Goal: Navigation & Orientation: Find specific page/section

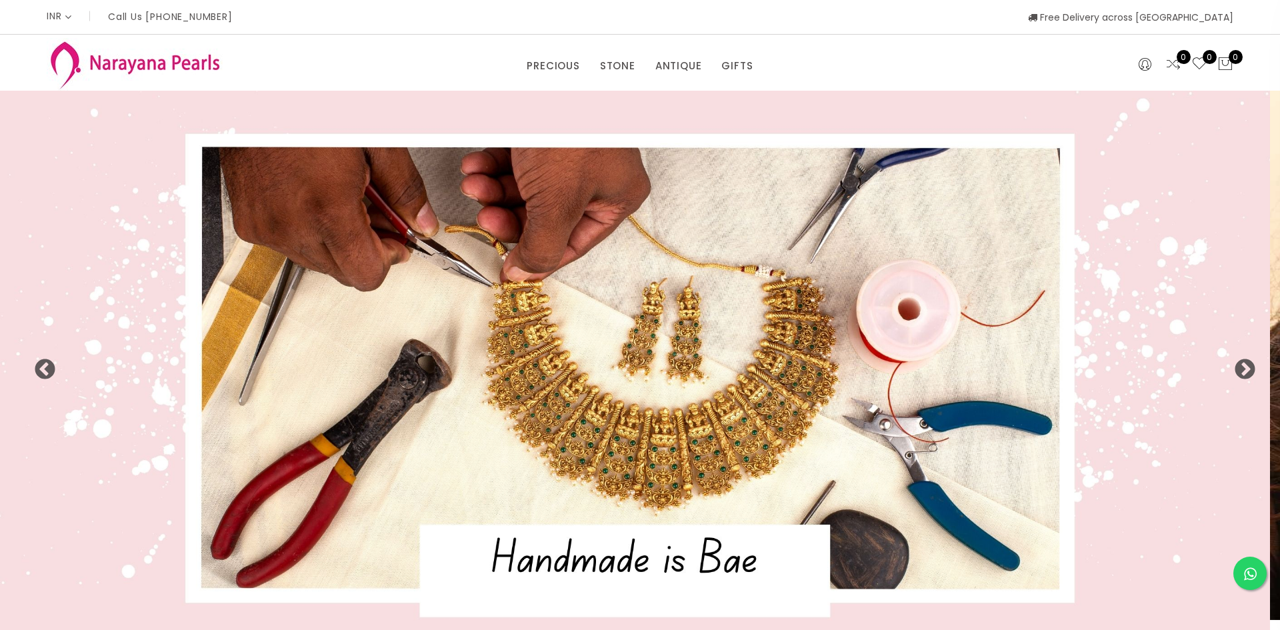
select select "INR"
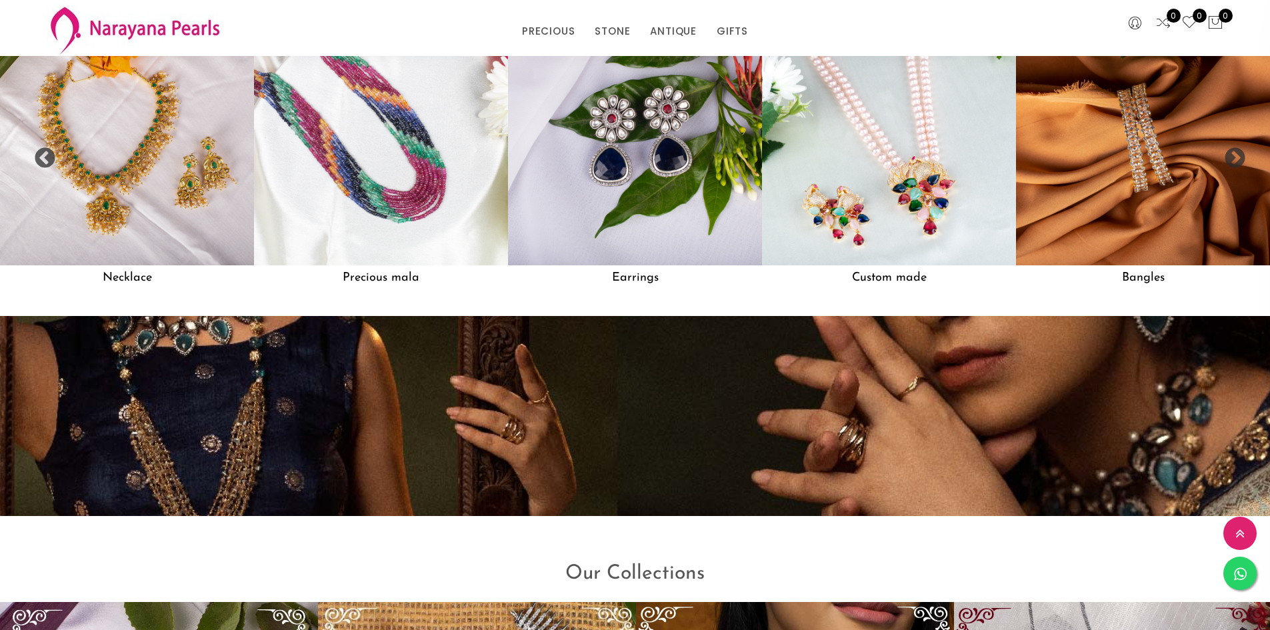
scroll to position [1451, 0]
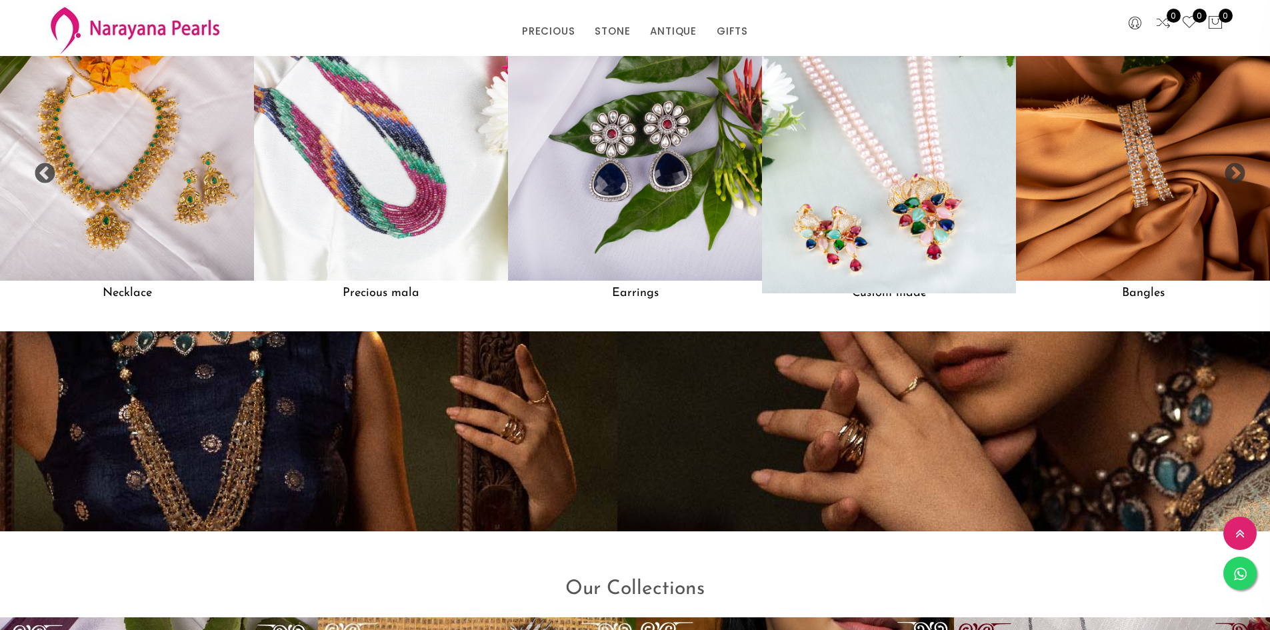
click at [895, 170] on img at bounding box center [888, 153] width 279 height 279
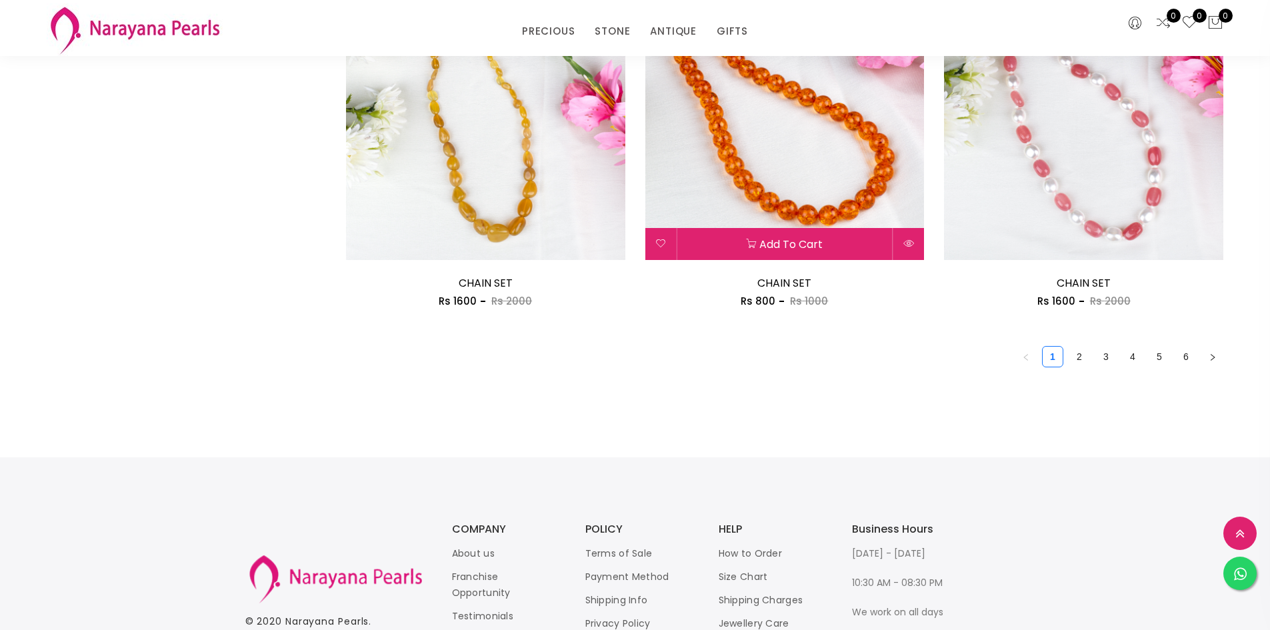
scroll to position [2411, 0]
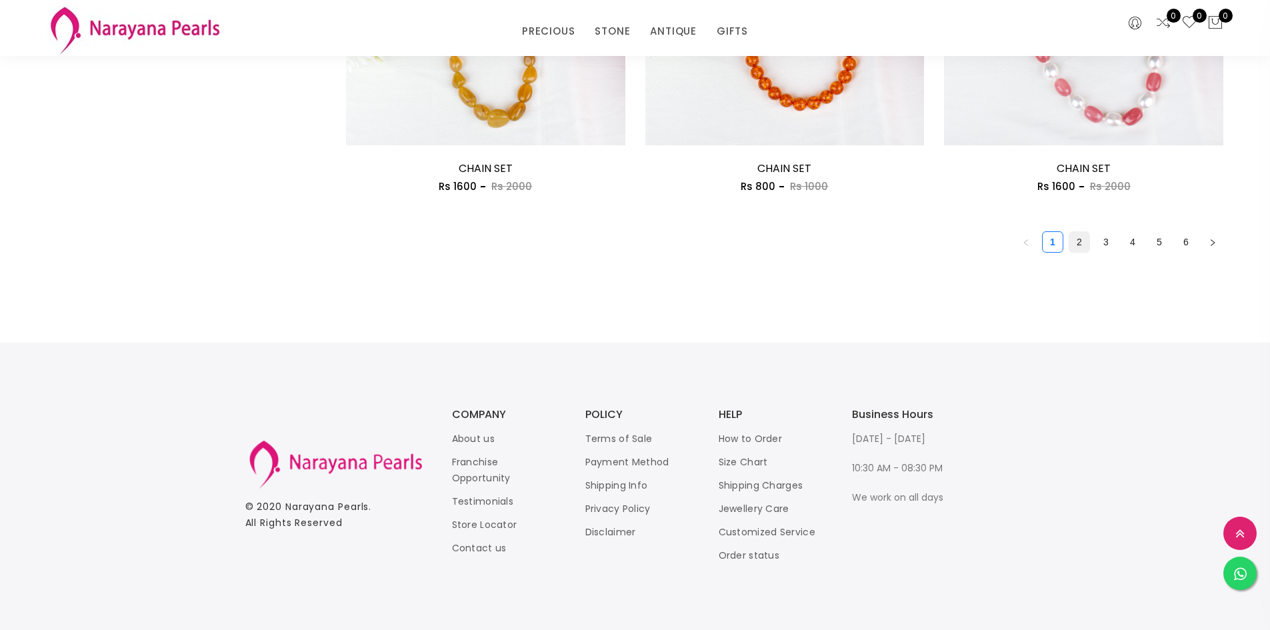
click at [1082, 246] on link "2" at bounding box center [1079, 242] width 20 height 20
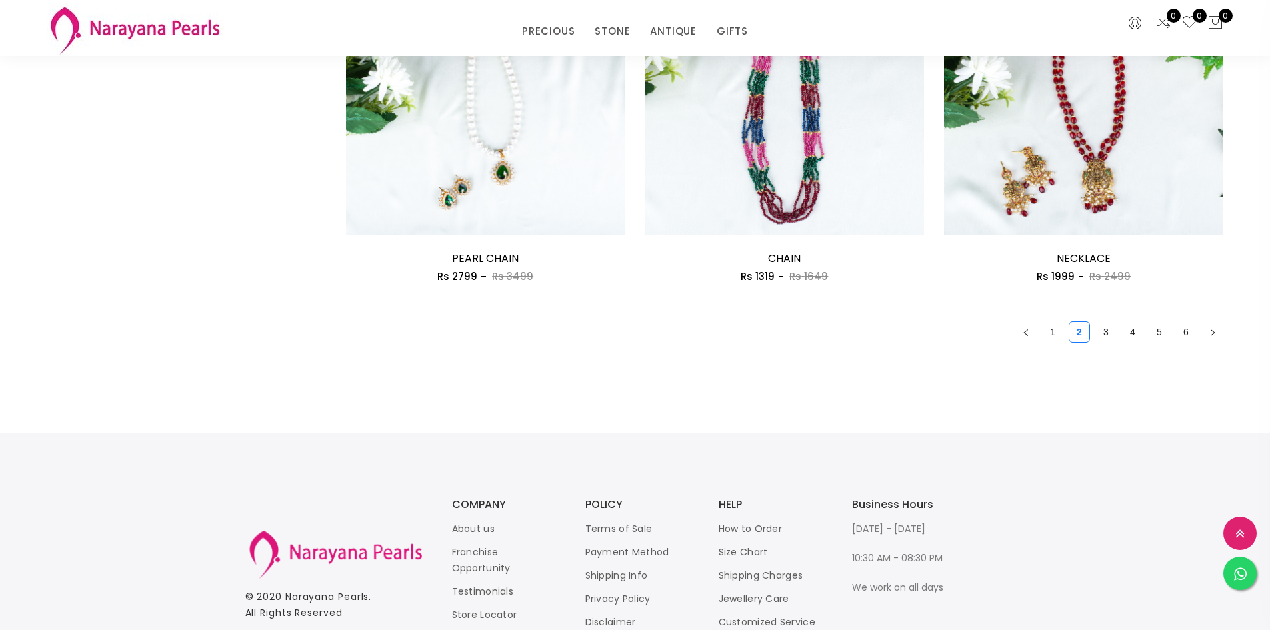
scroll to position [2333, 0]
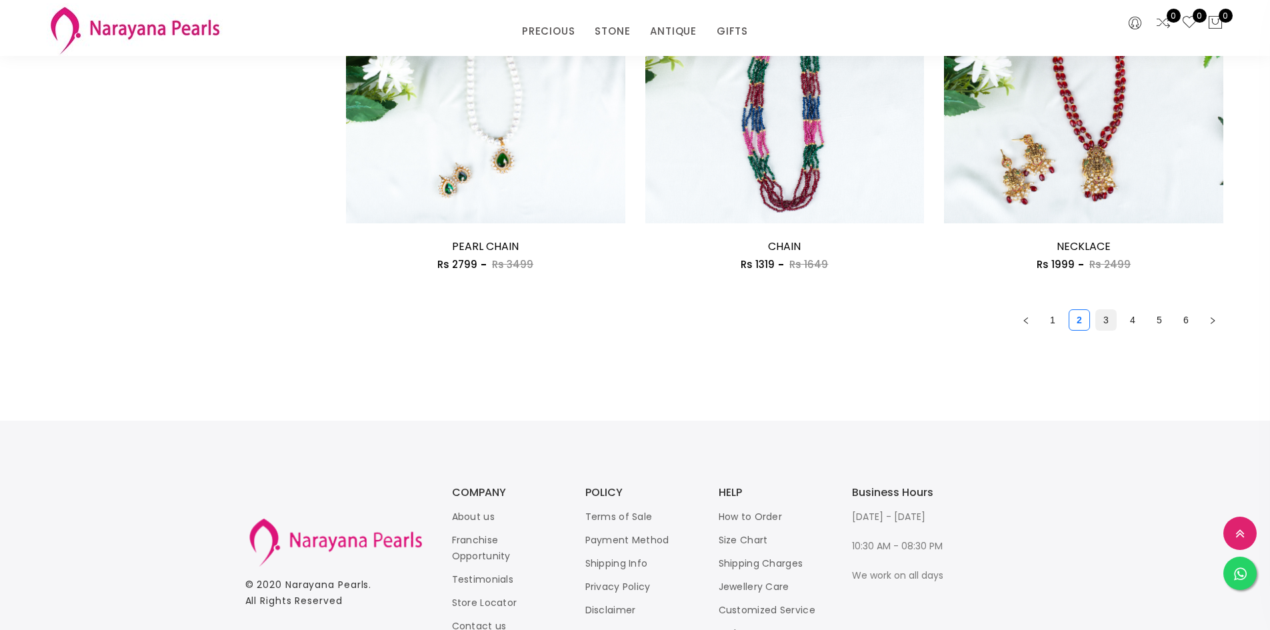
click at [1107, 313] on link "3" at bounding box center [1106, 320] width 20 height 20
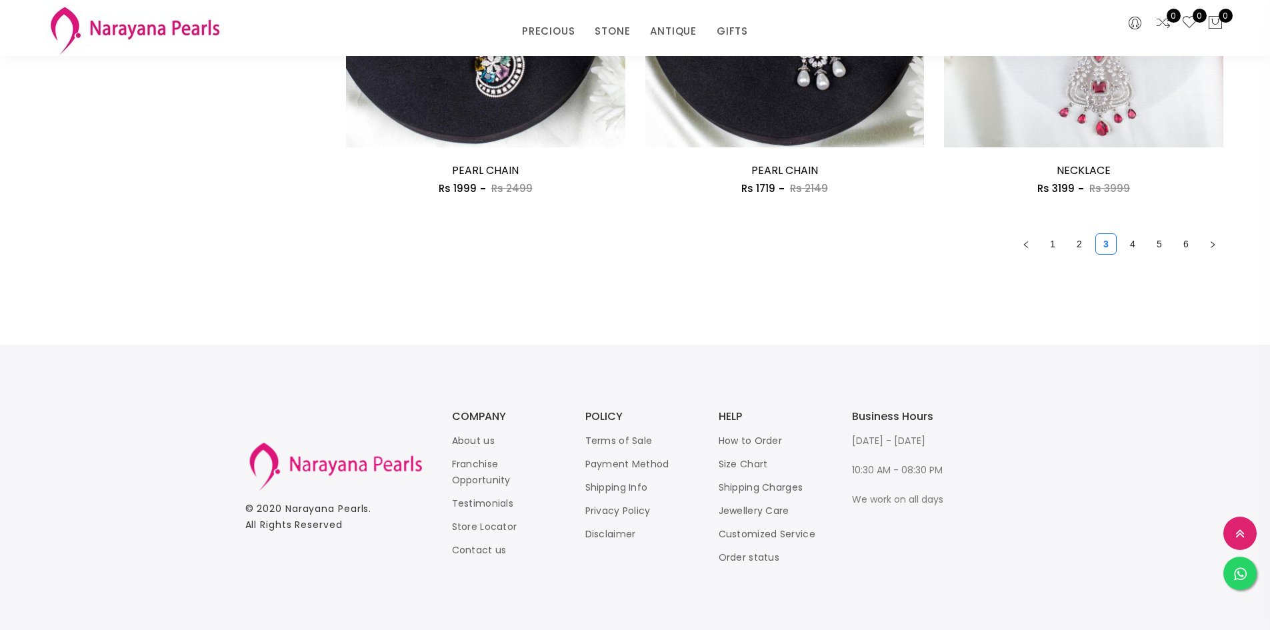
scroll to position [2411, 0]
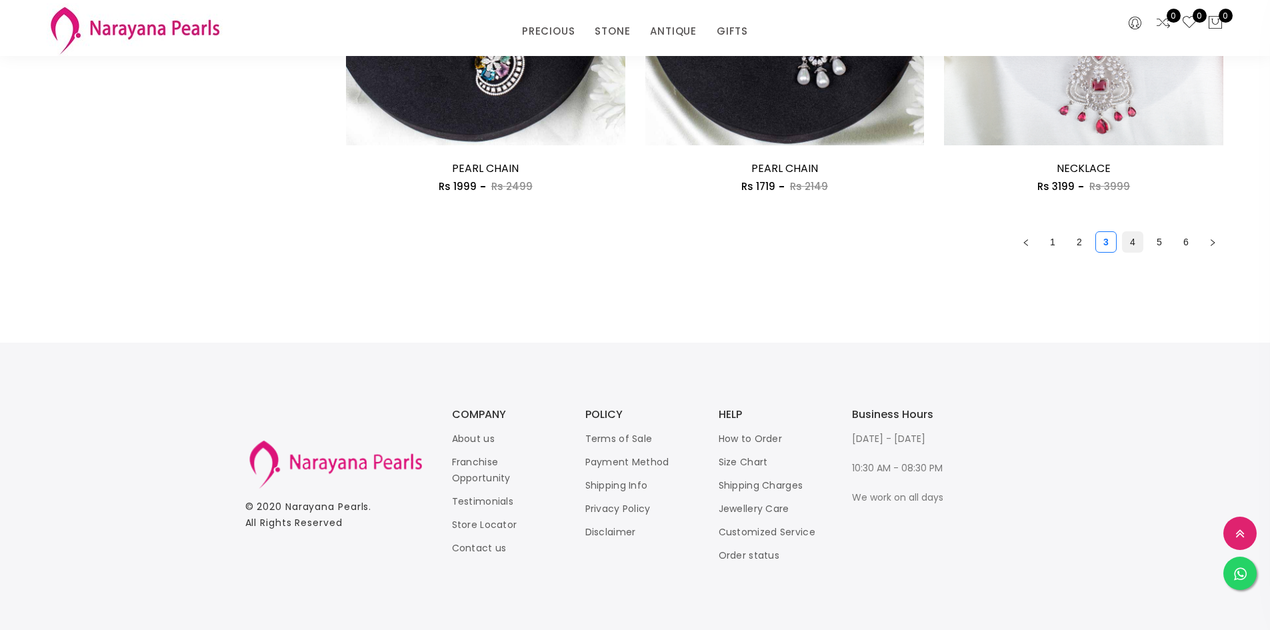
click at [1135, 237] on link "4" at bounding box center [1133, 242] width 20 height 20
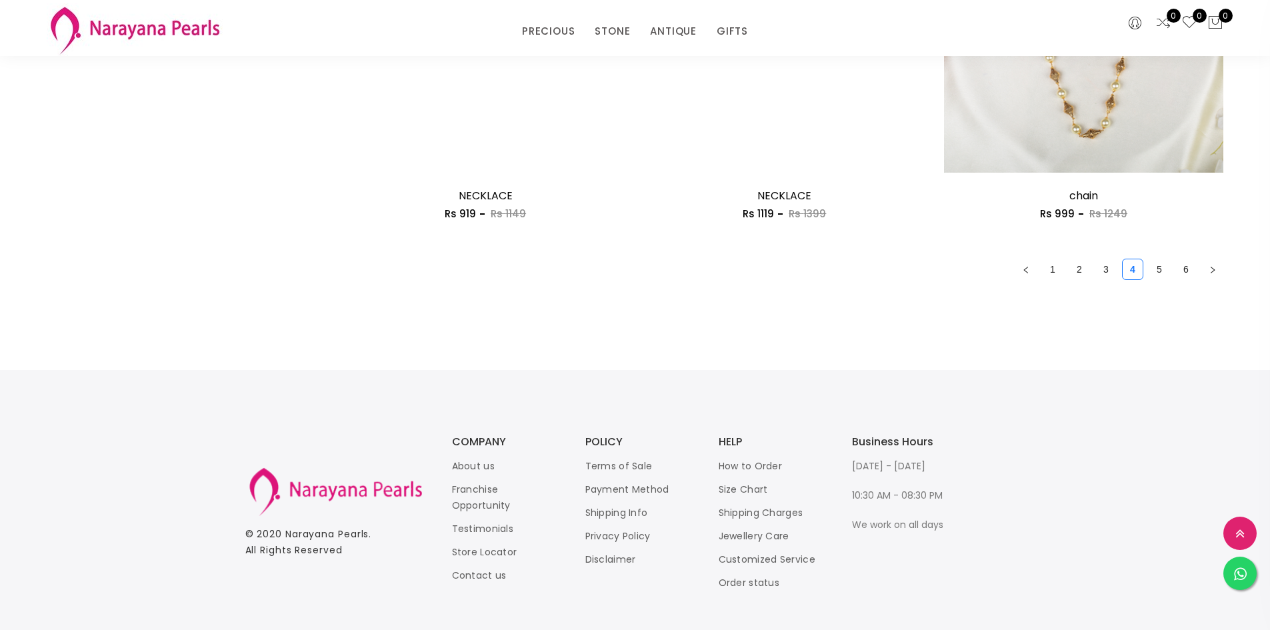
scroll to position [2411, 0]
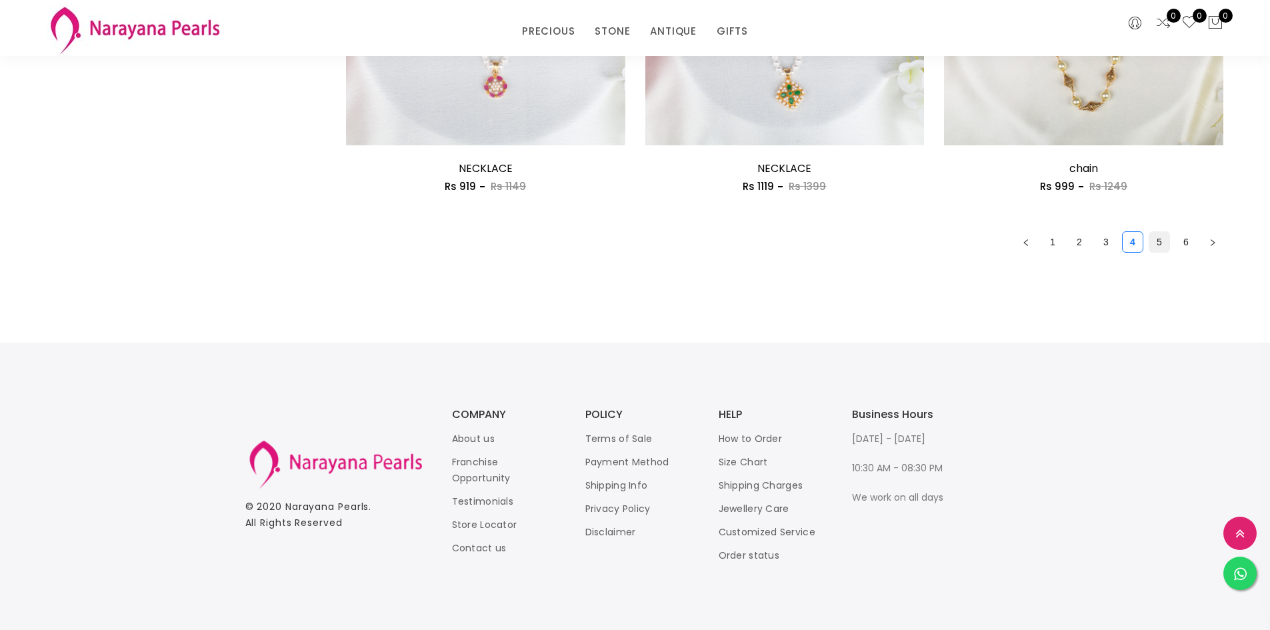
click at [1168, 245] on link "5" at bounding box center [1159, 242] width 20 height 20
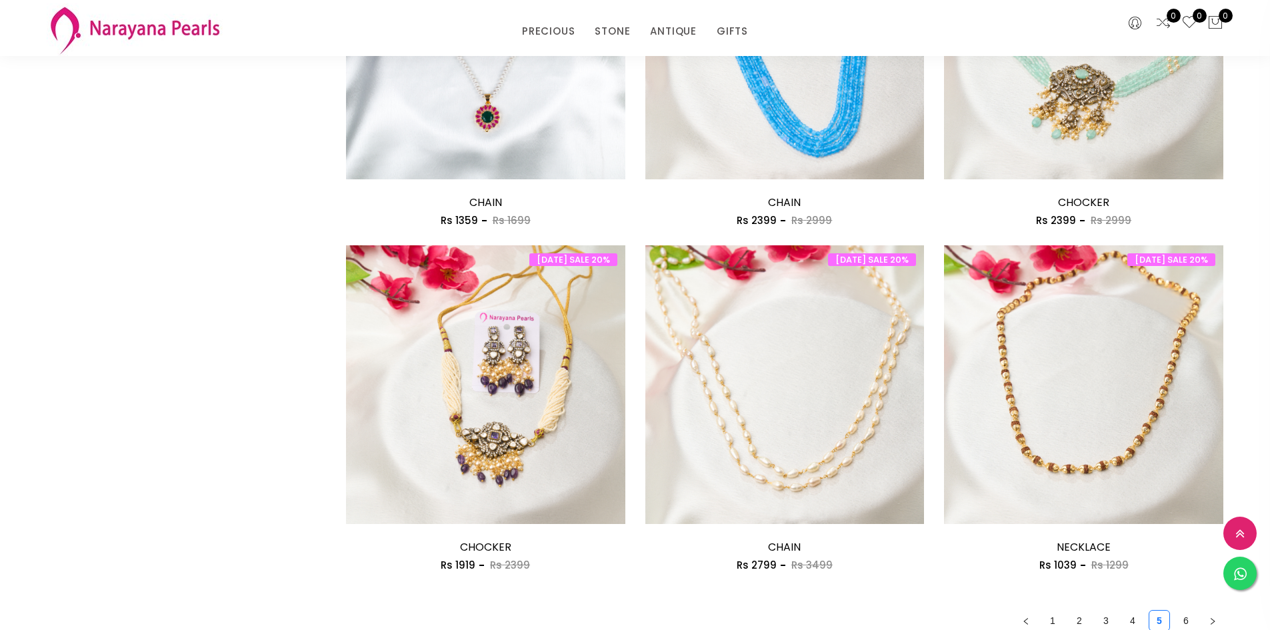
scroll to position [2200, 0]
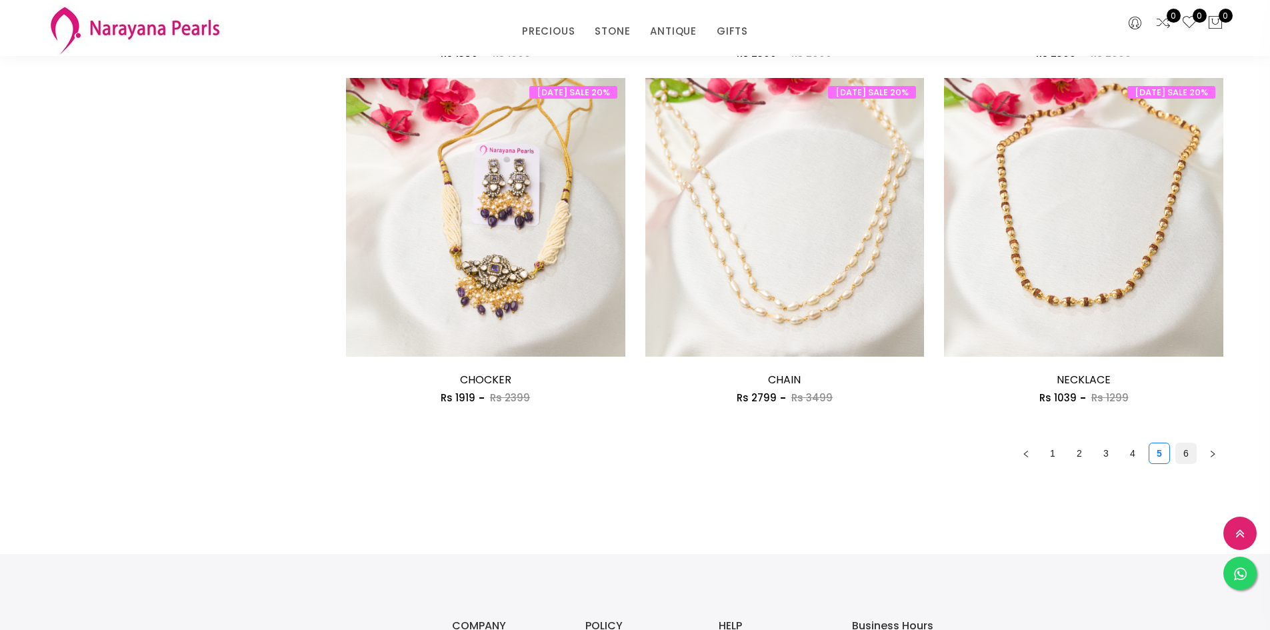
click at [1183, 454] on link "6" at bounding box center [1186, 453] width 20 height 20
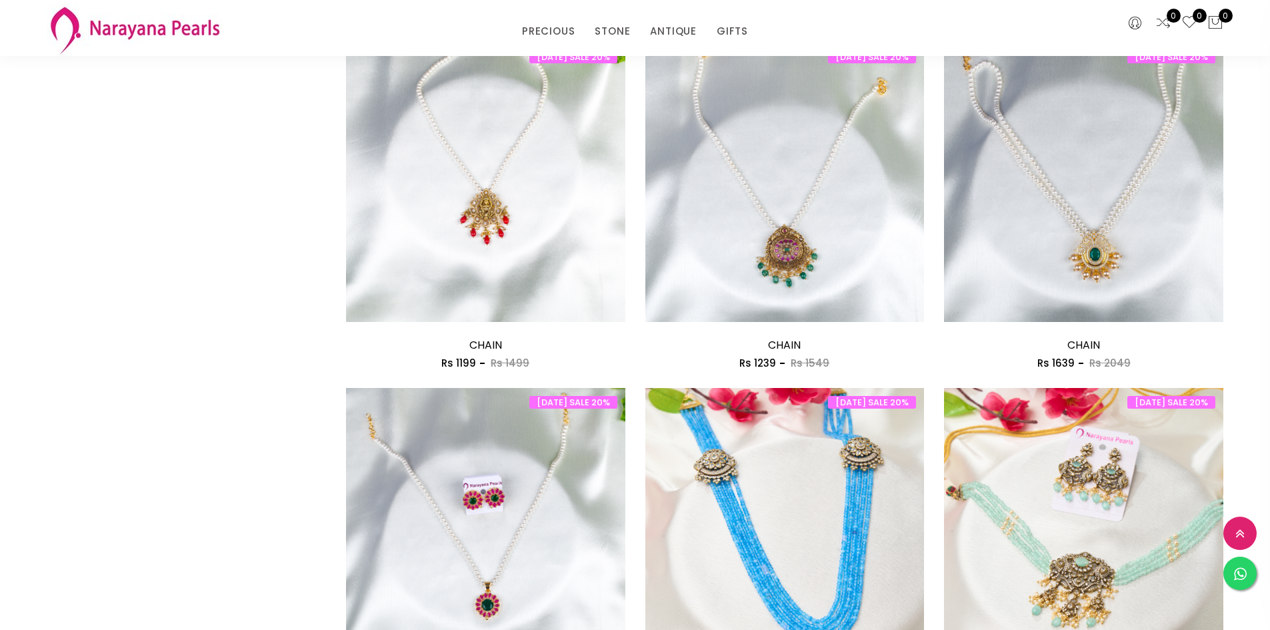
scroll to position [1278, 0]
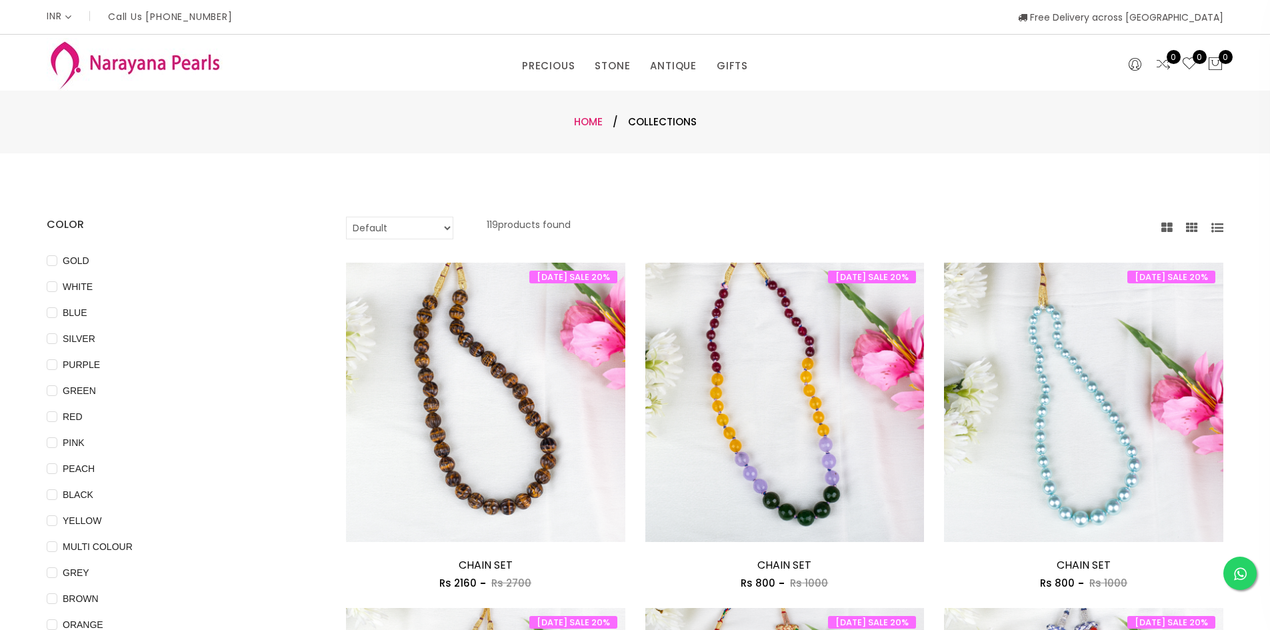
click at [587, 119] on link "Home" at bounding box center [588, 122] width 29 height 14
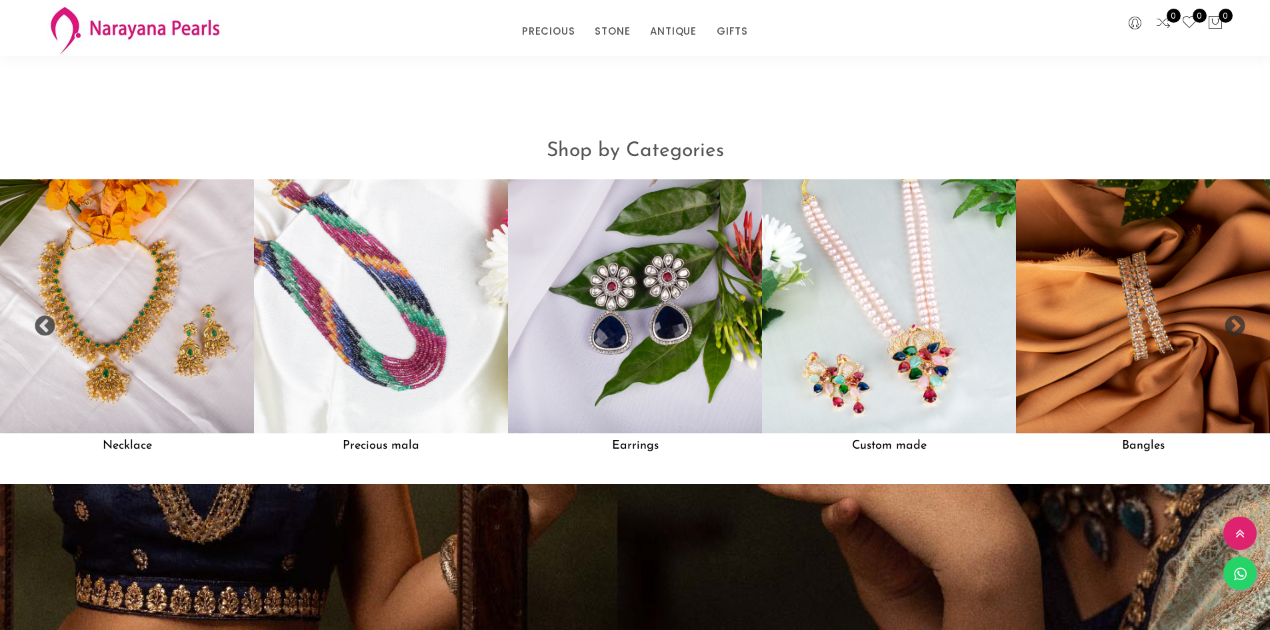
scroll to position [1333, 0]
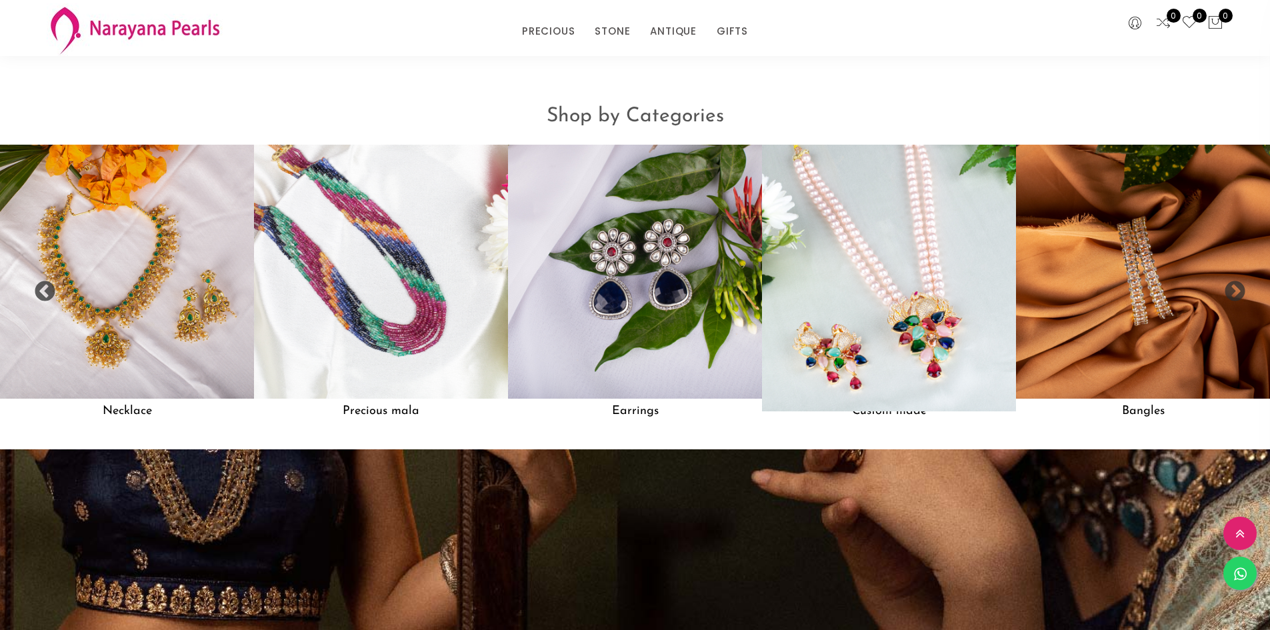
click at [896, 330] on img at bounding box center [888, 271] width 279 height 279
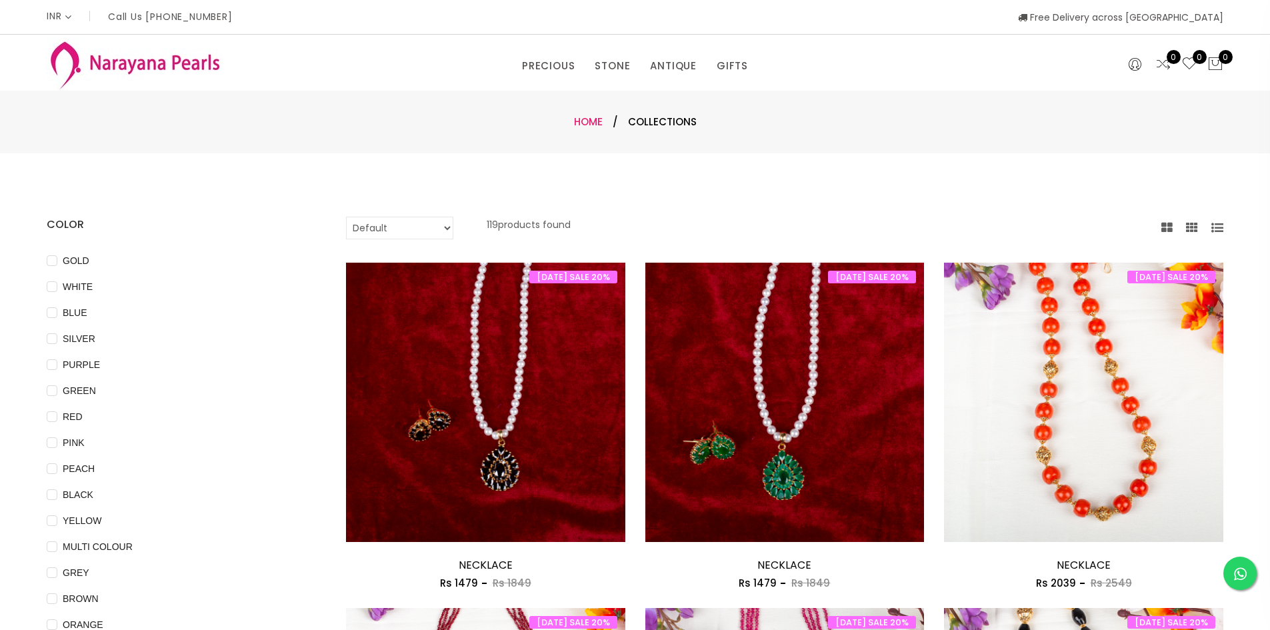
click at [587, 123] on link "Home" at bounding box center [588, 122] width 29 height 14
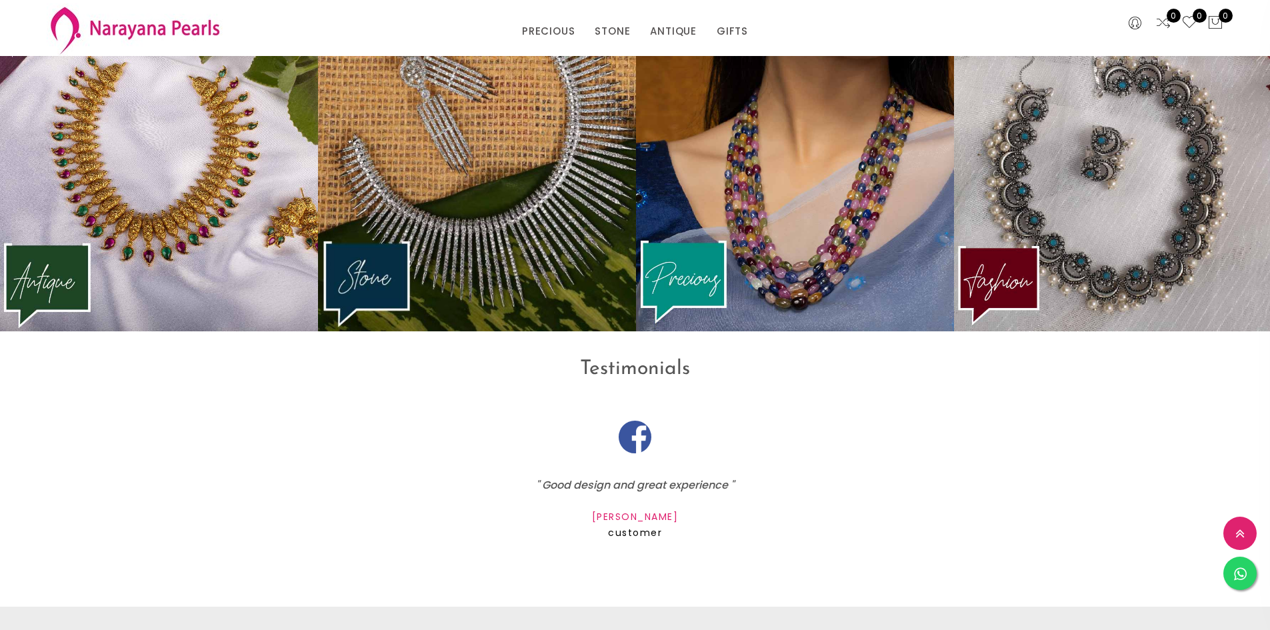
scroll to position [2067, 0]
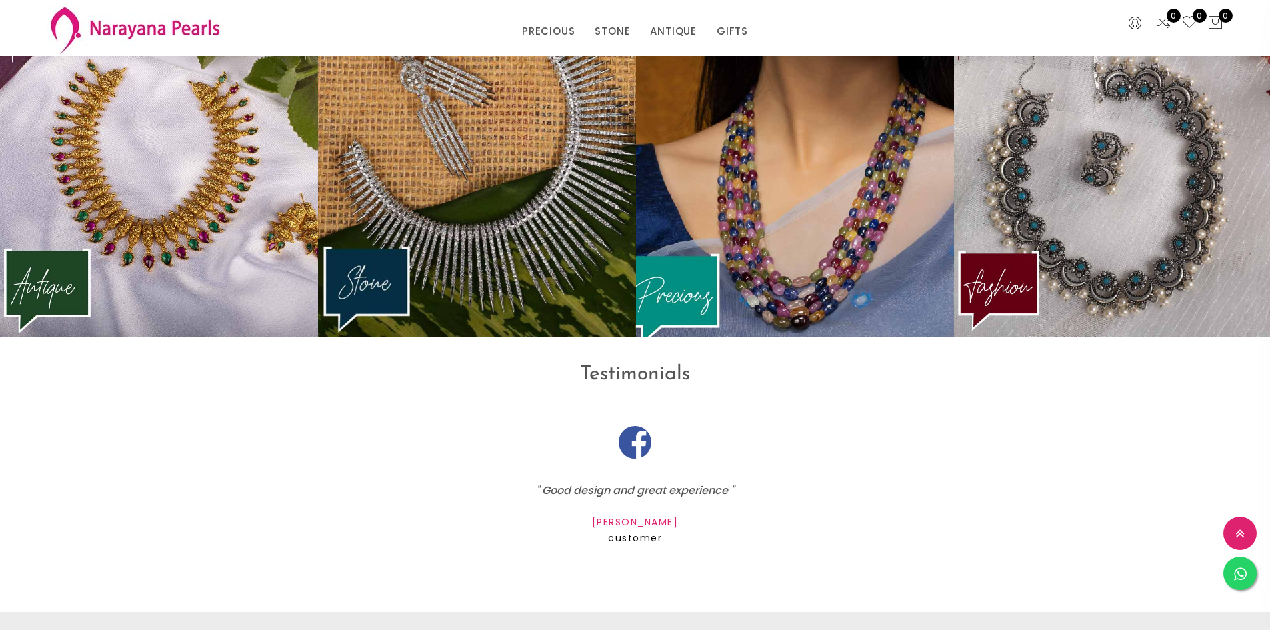
click at [839, 239] on img at bounding box center [795, 169] width 350 height 368
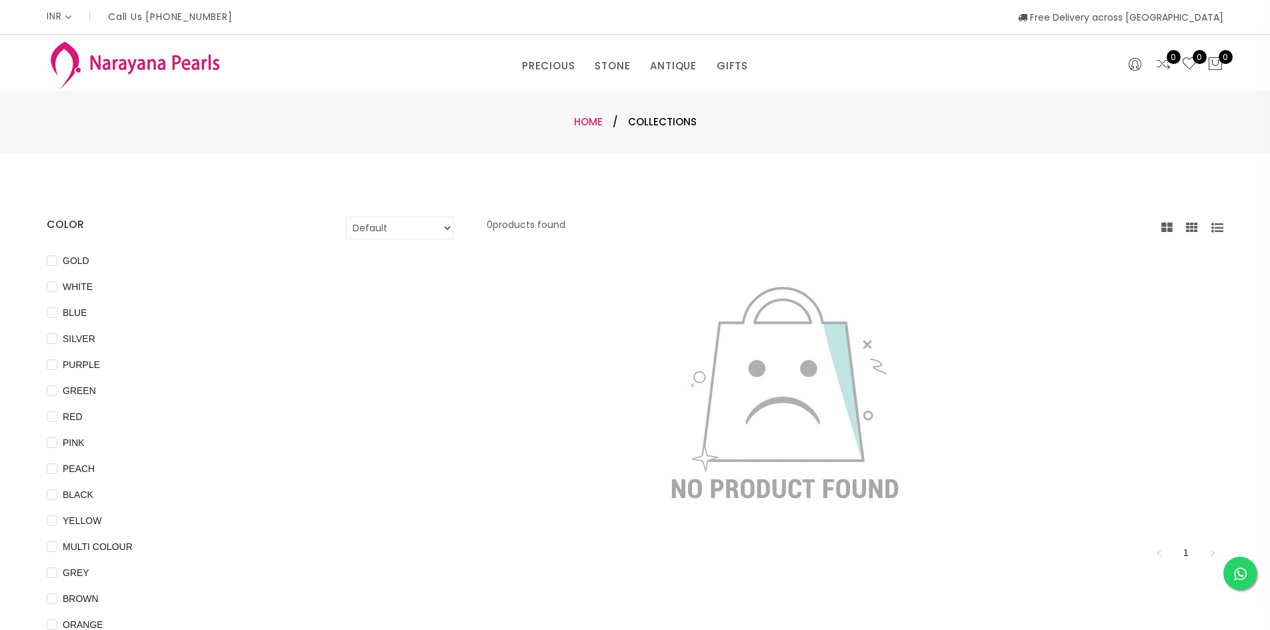
click at [591, 123] on link "Home" at bounding box center [588, 122] width 29 height 14
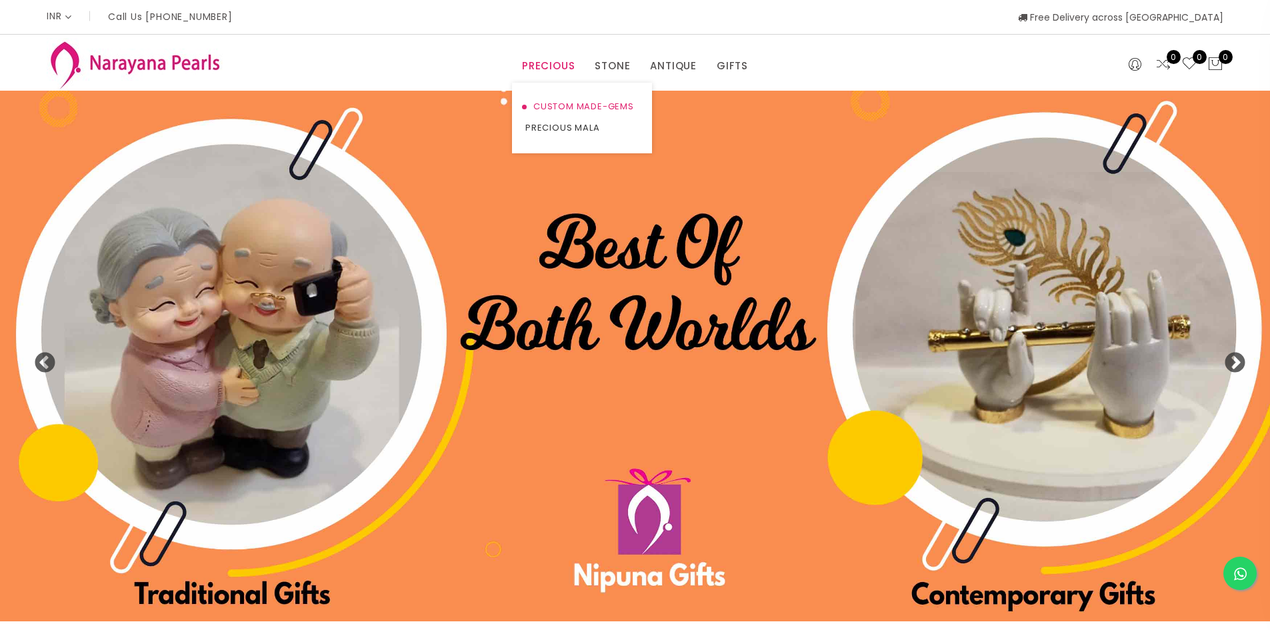
click at [534, 106] on link "CUSTOM MADE-GEMS" at bounding box center [581, 106] width 113 height 21
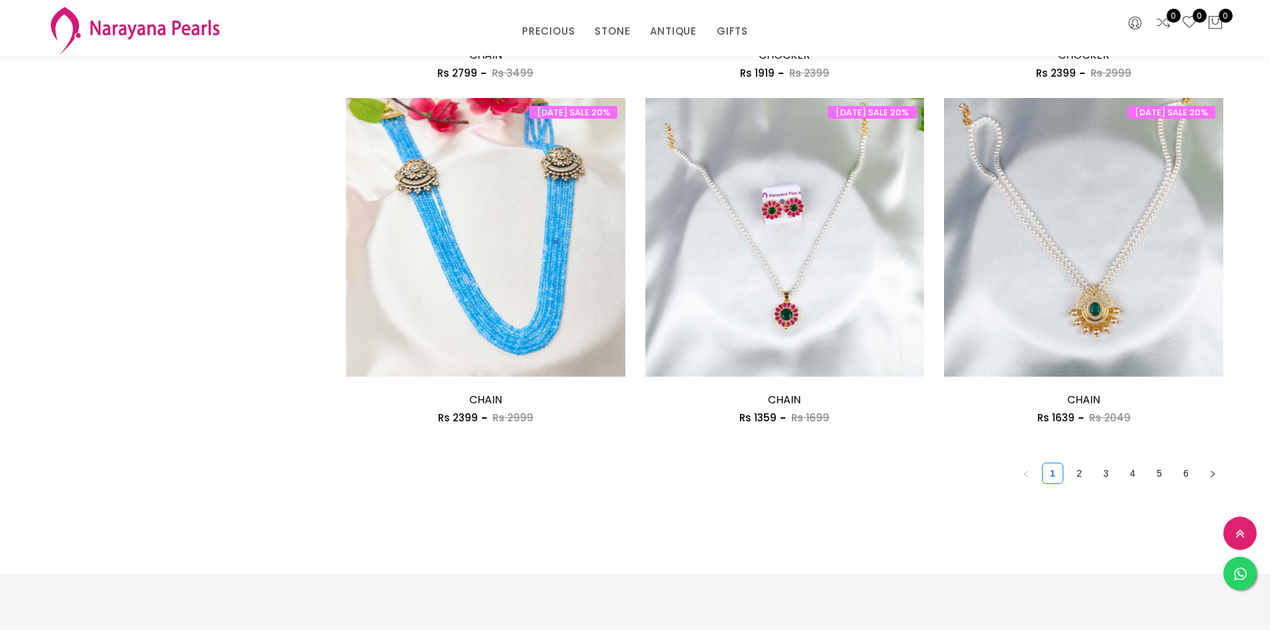
scroll to position [2200, 0]
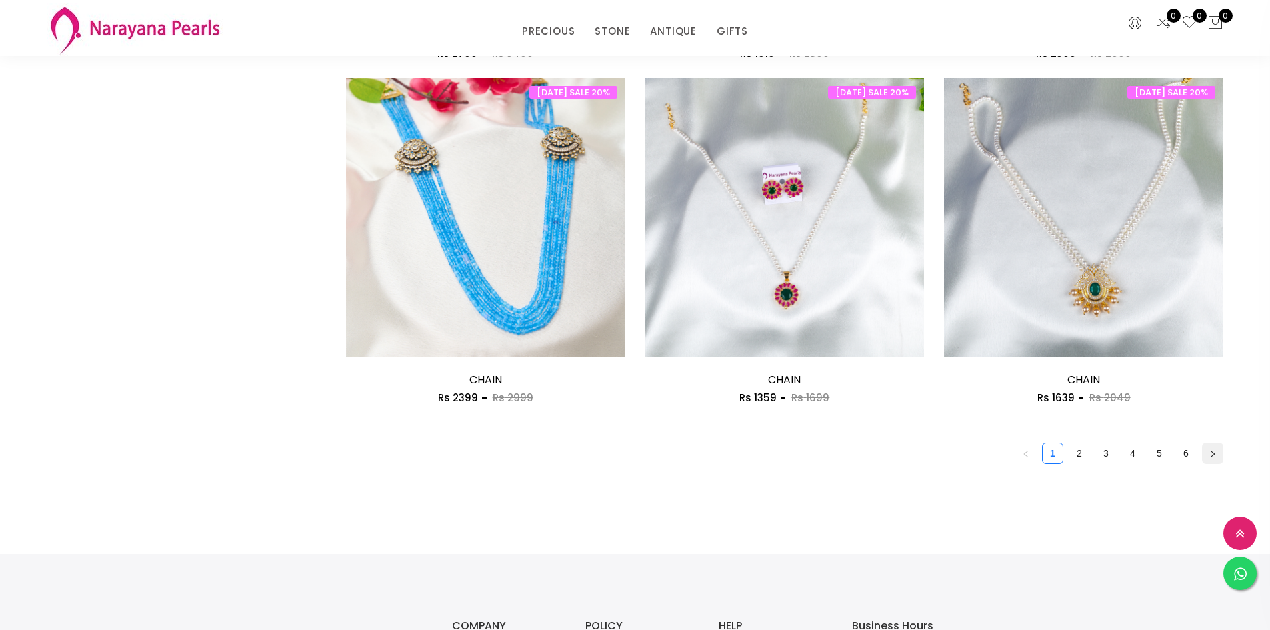
click at [1211, 450] on icon "right" at bounding box center [1213, 454] width 8 height 8
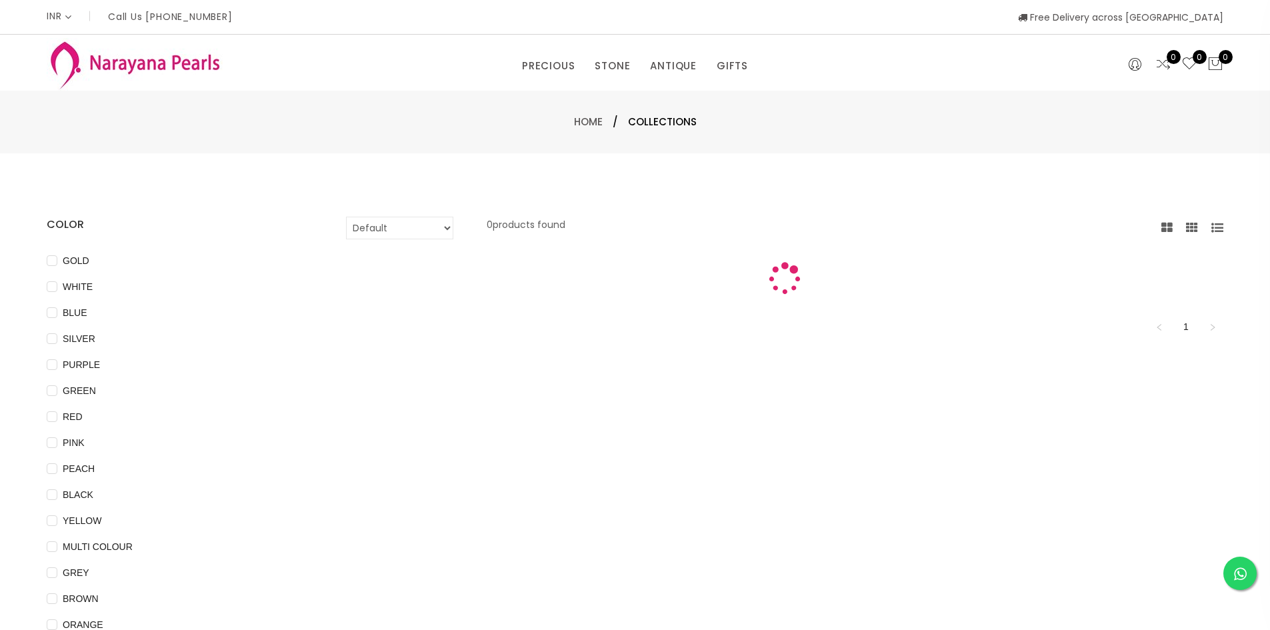
click at [1211, 450] on div "Default Price - High to Low Price - Low to High 0 products found 1" at bounding box center [784, 497] width 897 height 560
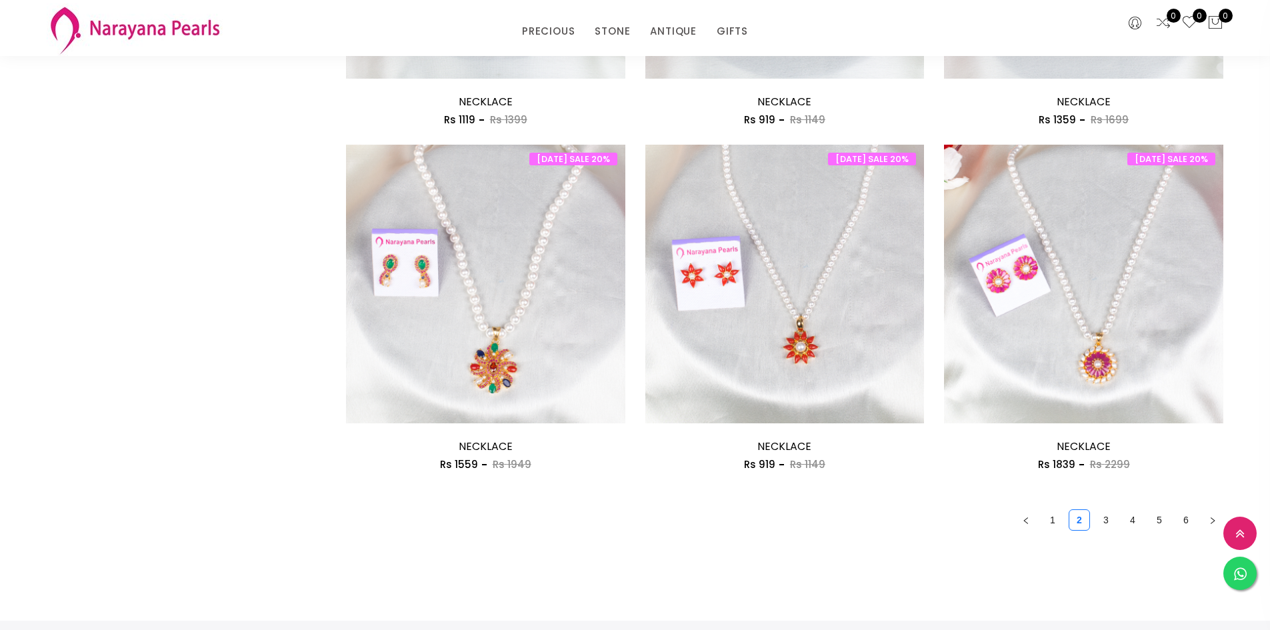
scroll to position [2411, 0]
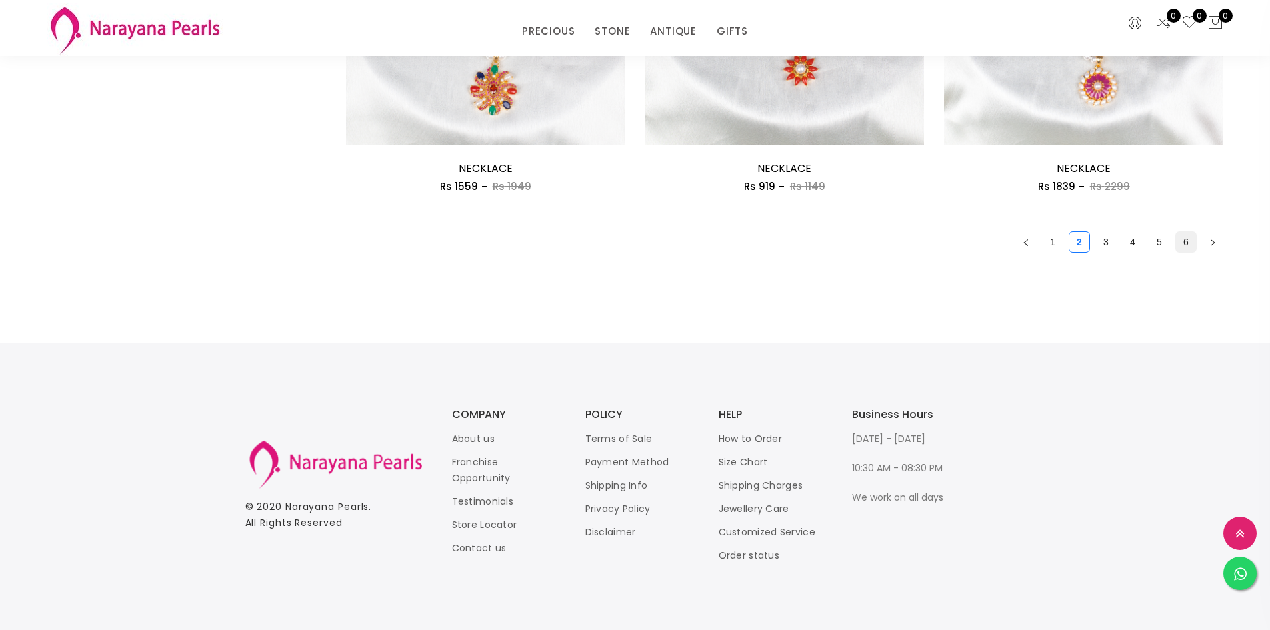
click at [1187, 245] on link "6" at bounding box center [1186, 242] width 20 height 20
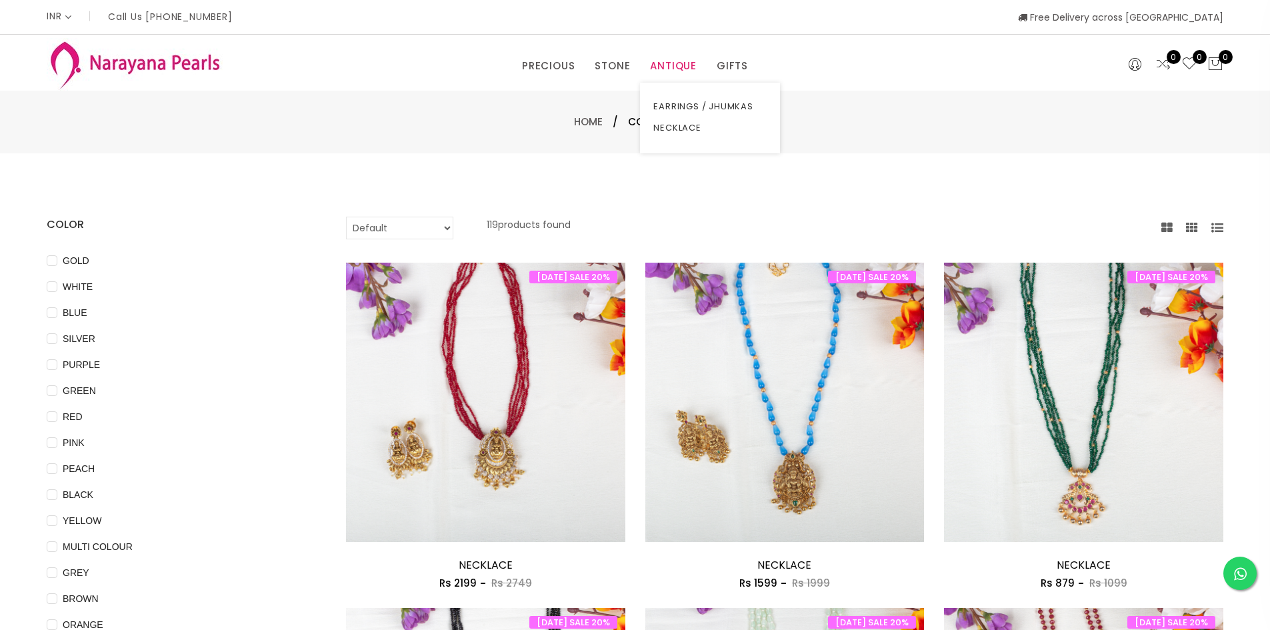
click at [679, 67] on link "ANTIQUE" at bounding box center [673, 66] width 47 height 20
click at [695, 102] on link "EARRINGS / JHUMKAS" at bounding box center [709, 106] width 113 height 21
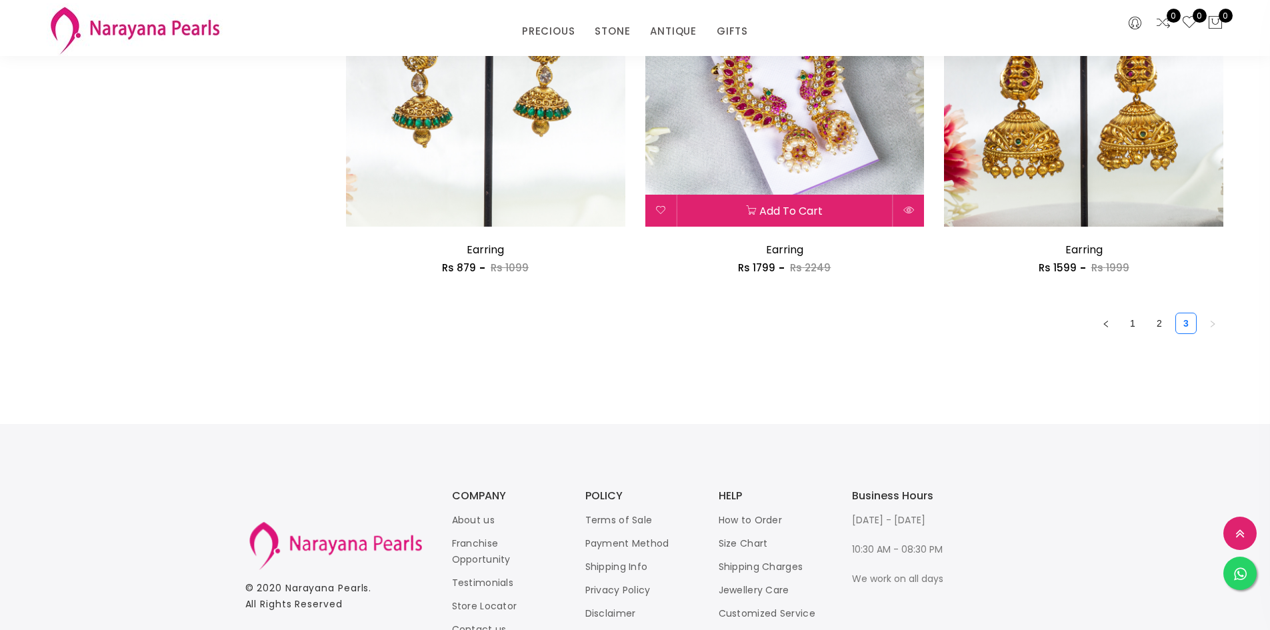
scroll to position [2333, 0]
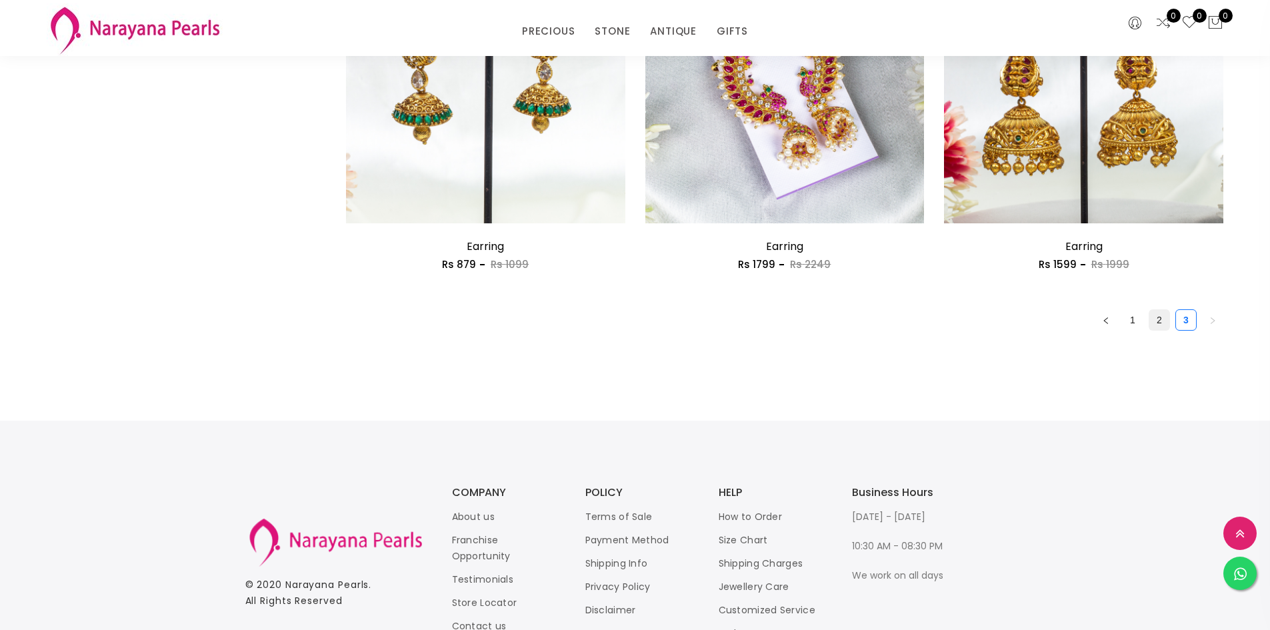
click at [1161, 320] on link "2" at bounding box center [1159, 320] width 20 height 20
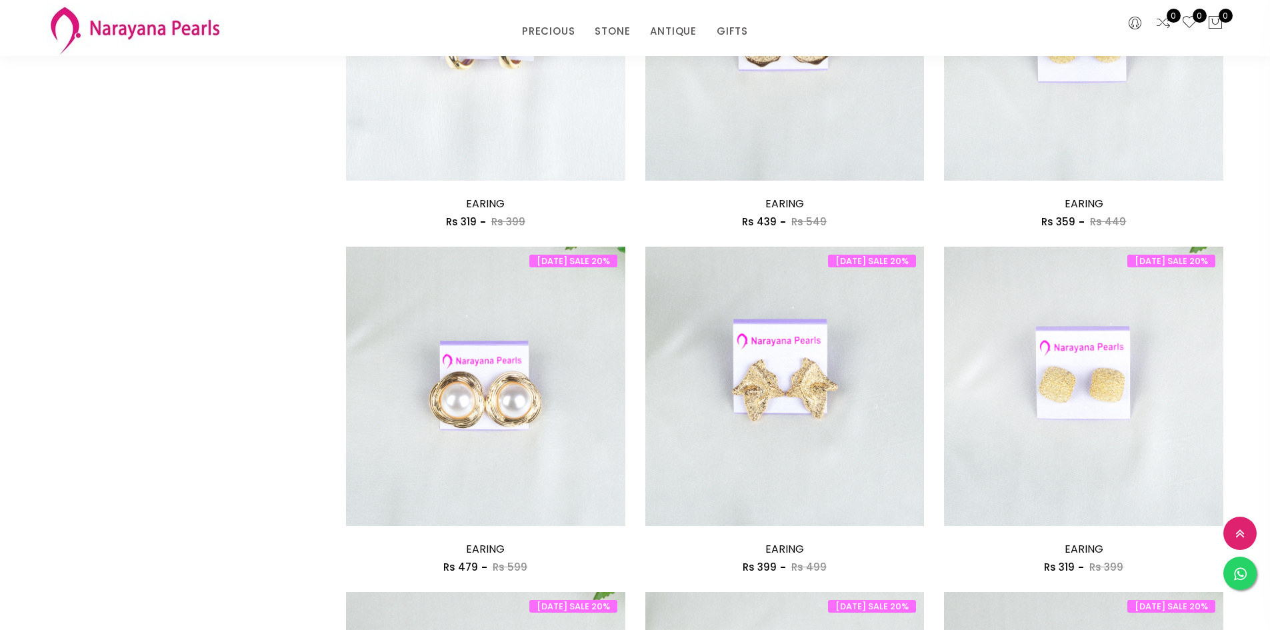
scroll to position [1467, 0]
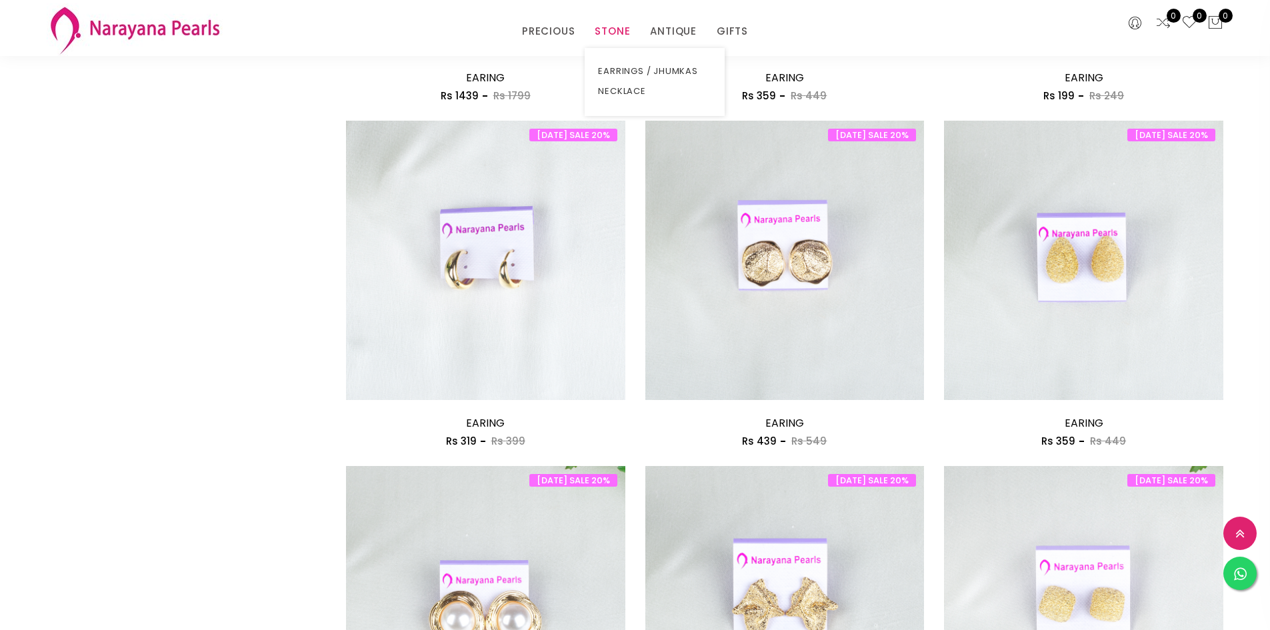
click at [623, 34] on link "STONE" at bounding box center [612, 31] width 35 height 20
click at [736, 70] on link "COUPLE GIFTS" at bounding box center [776, 71] width 113 height 20
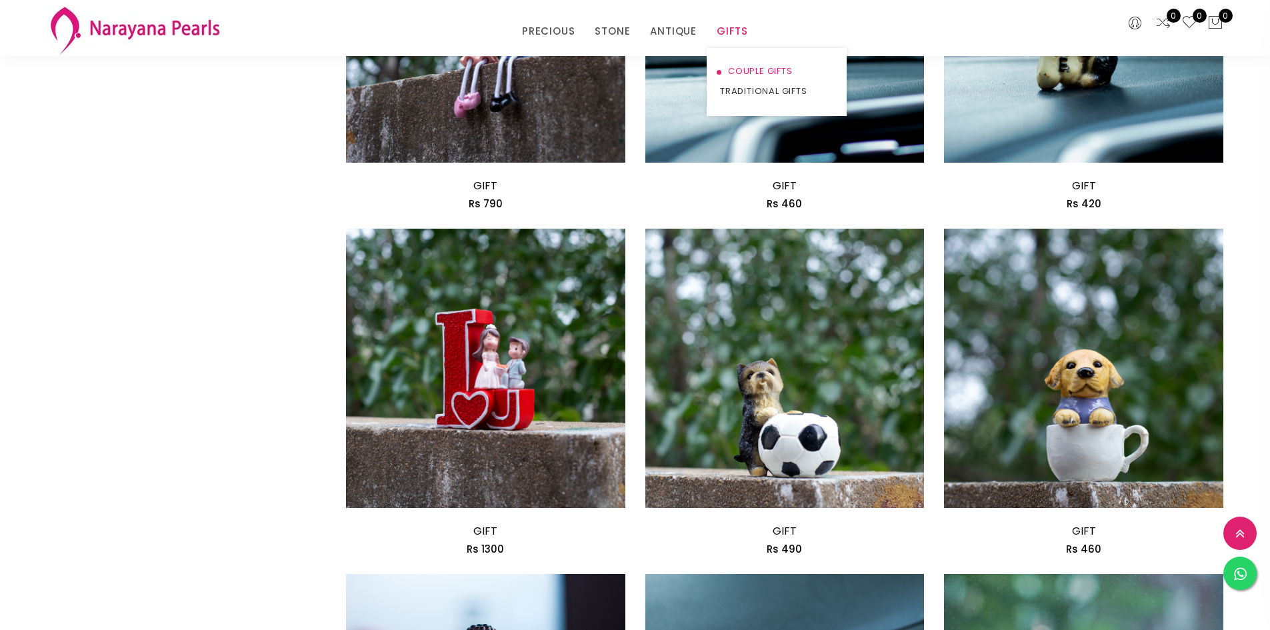
scroll to position [1467, 0]
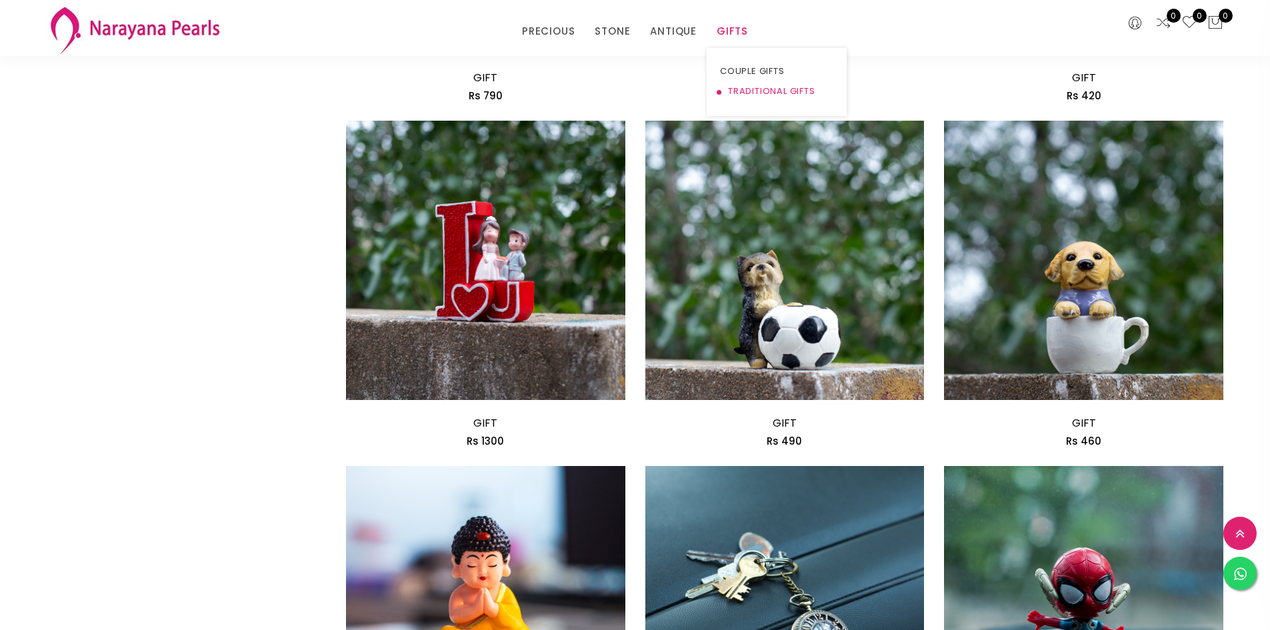
click at [737, 89] on link "TRADITIONAL GIFTS" at bounding box center [776, 91] width 113 height 20
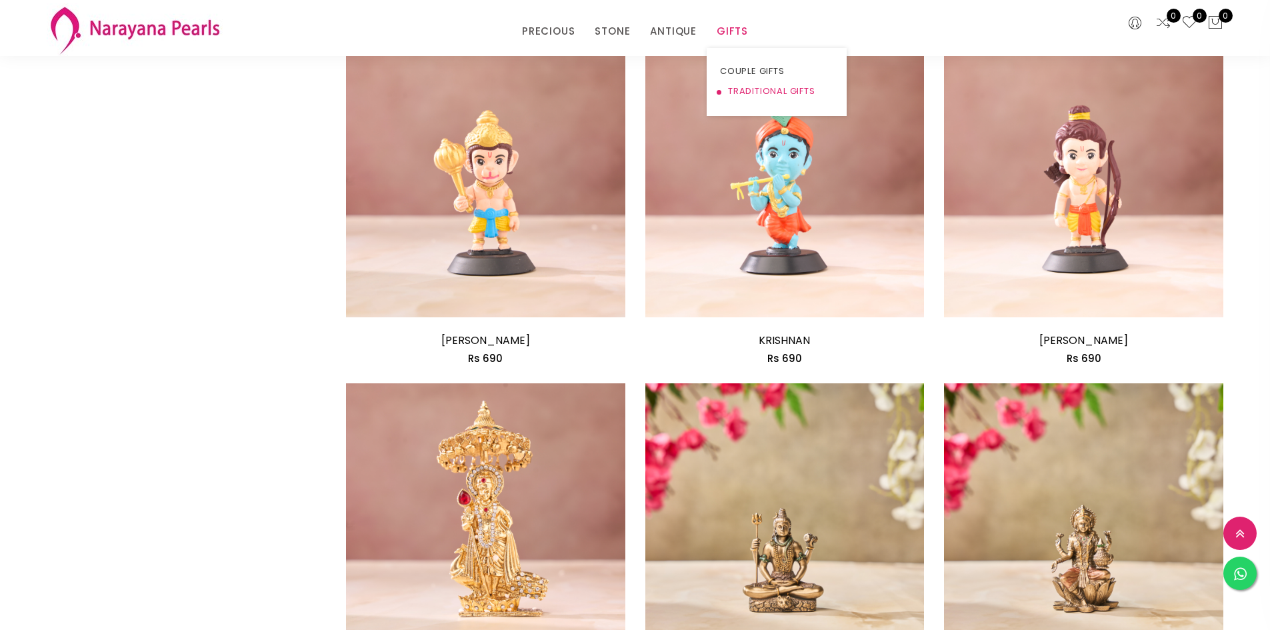
scroll to position [2133, 0]
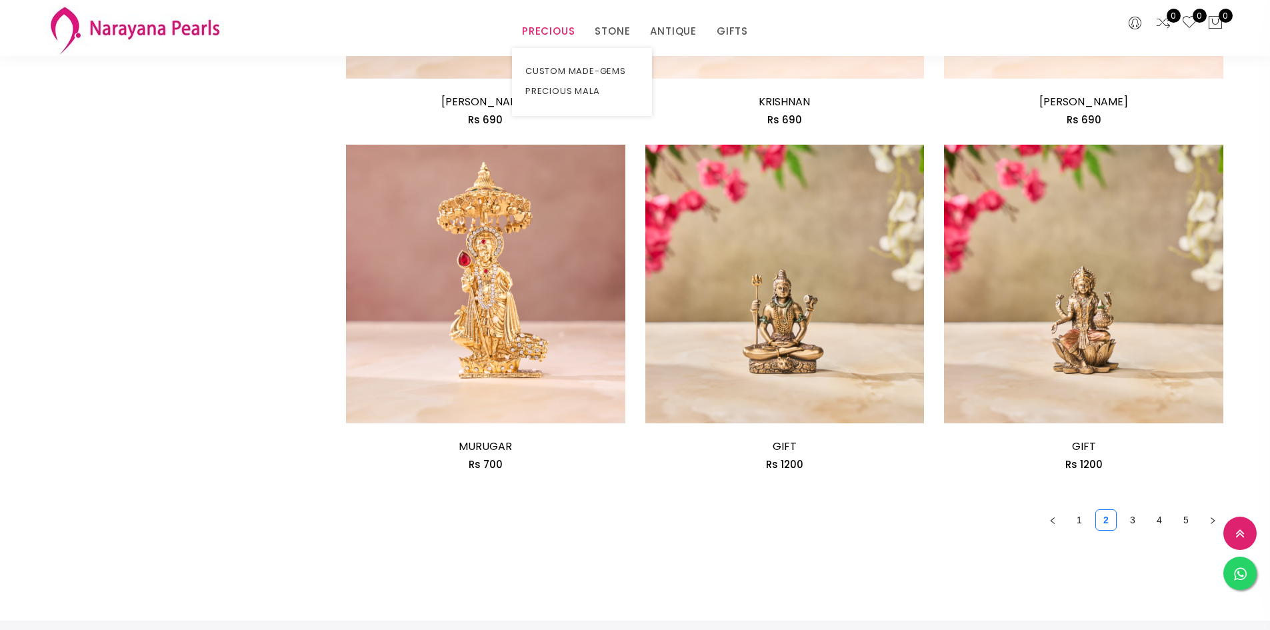
click at [565, 38] on link "PRECIOUS" at bounding box center [548, 31] width 53 height 20
click at [577, 91] on link "PRECIOUS MALA" at bounding box center [581, 91] width 113 height 20
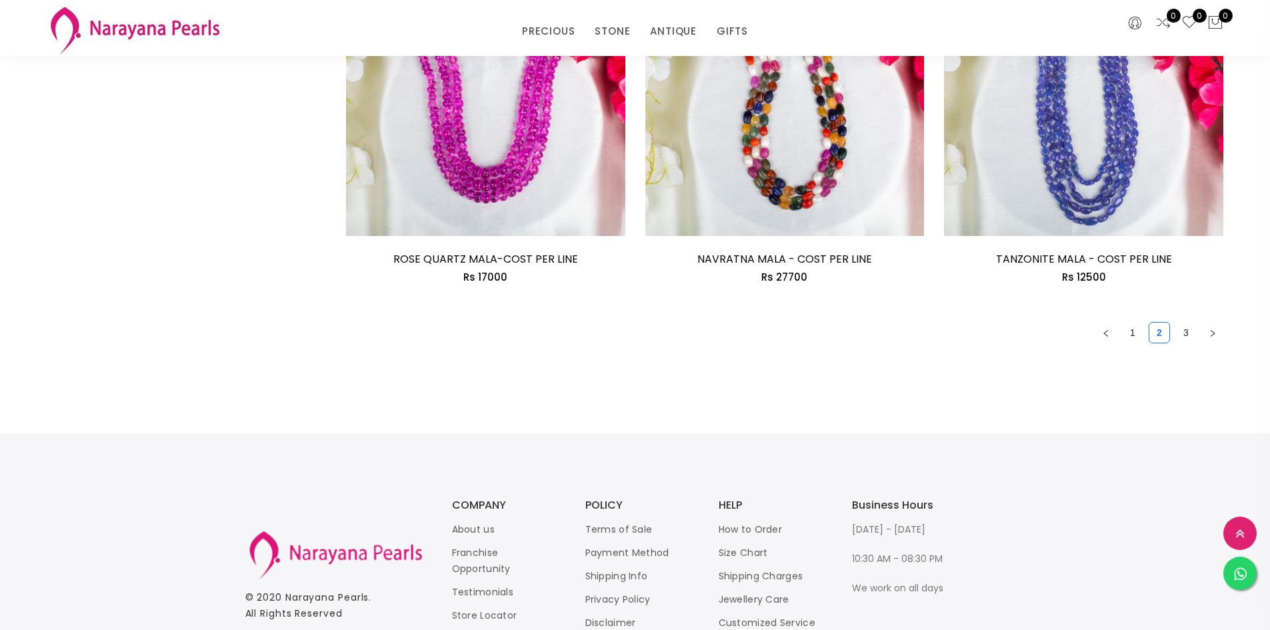
scroll to position [2411, 0]
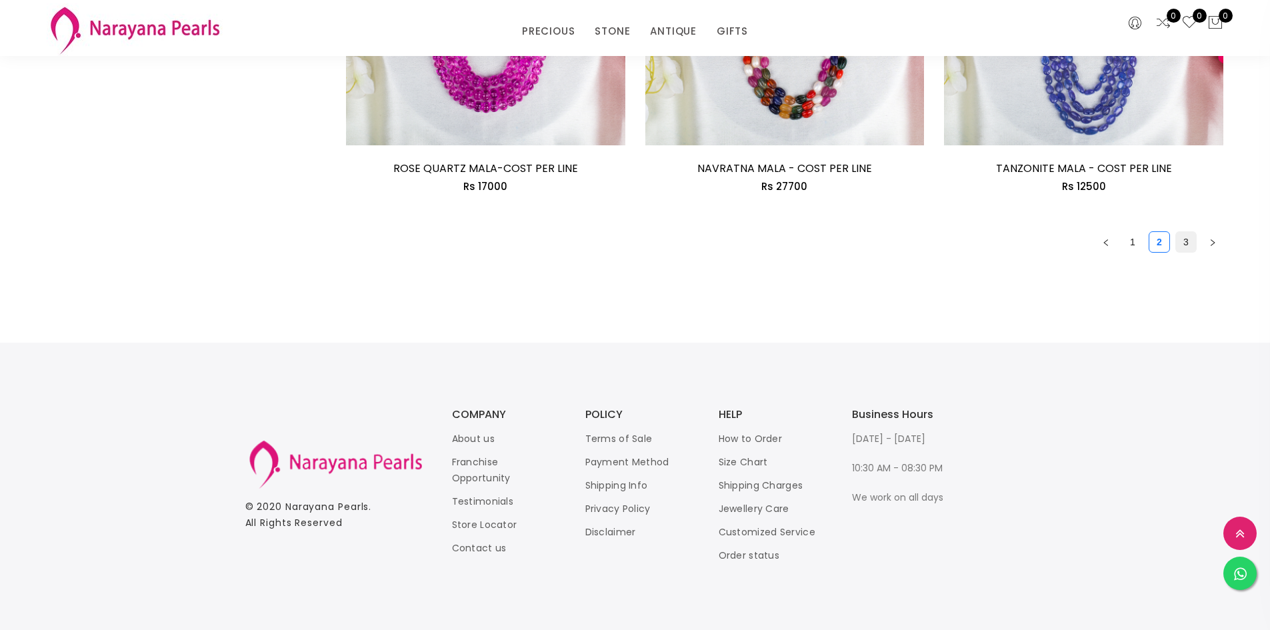
click at [1188, 244] on link "3" at bounding box center [1186, 242] width 20 height 20
